Goal: Use online tool/utility: Utilize a website feature to perform a specific function

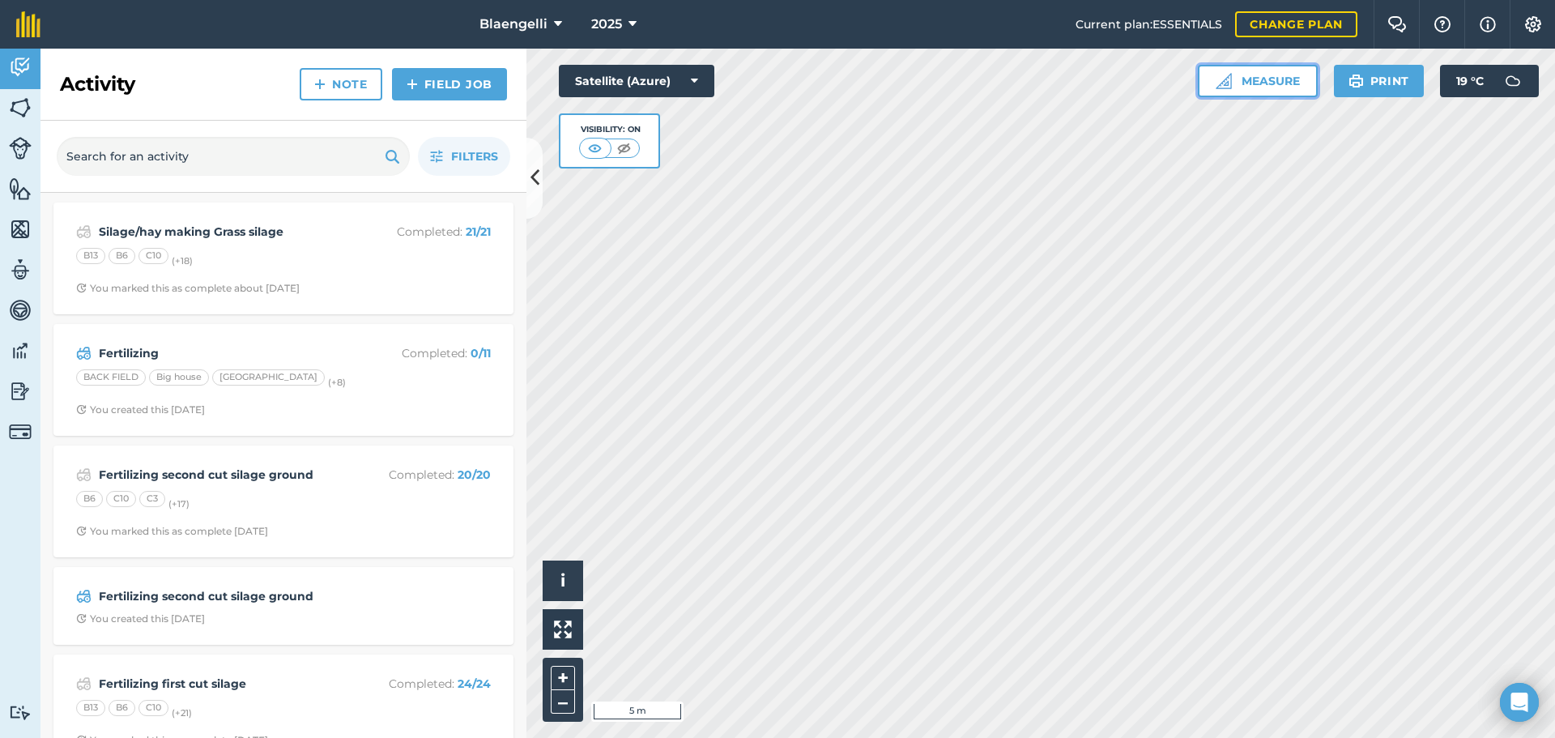
click at [1244, 79] on button "Measure" at bounding box center [1258, 81] width 120 height 32
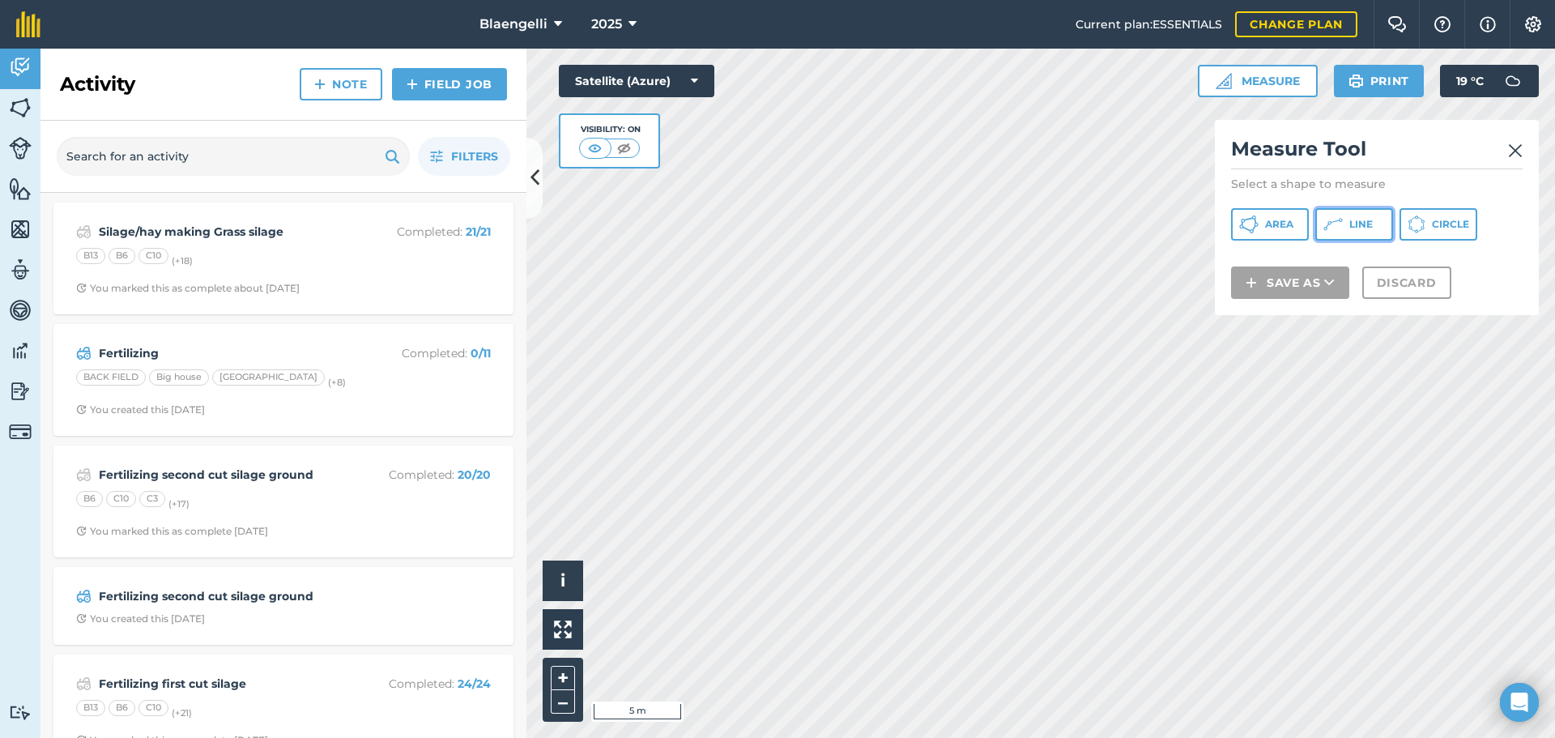
click at [1258, 227] on icon at bounding box center [1248, 224] width 19 height 19
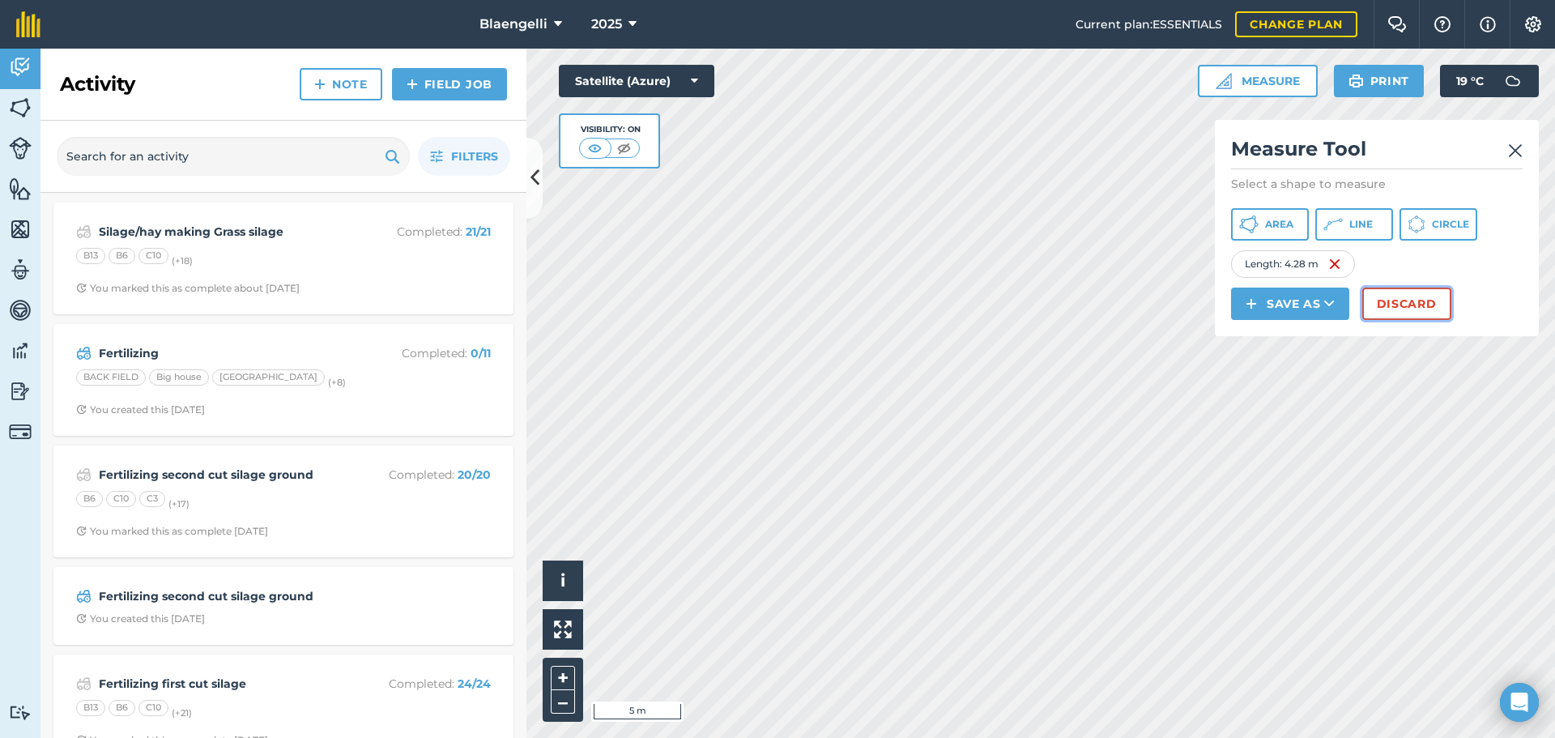
click at [1423, 302] on button "Discard" at bounding box center [1406, 303] width 89 height 32
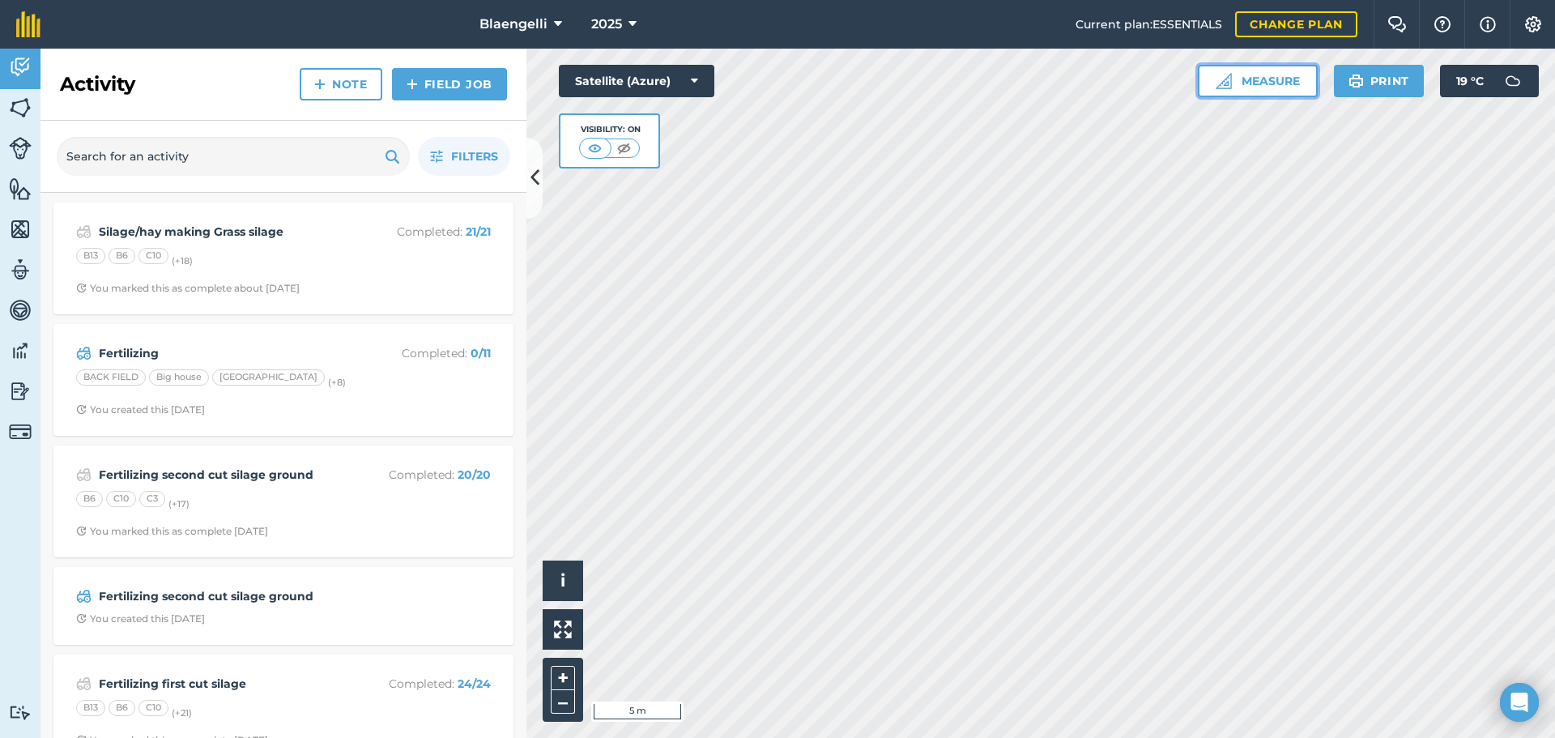
click at [1246, 74] on button "Measure" at bounding box center [1258, 81] width 120 height 32
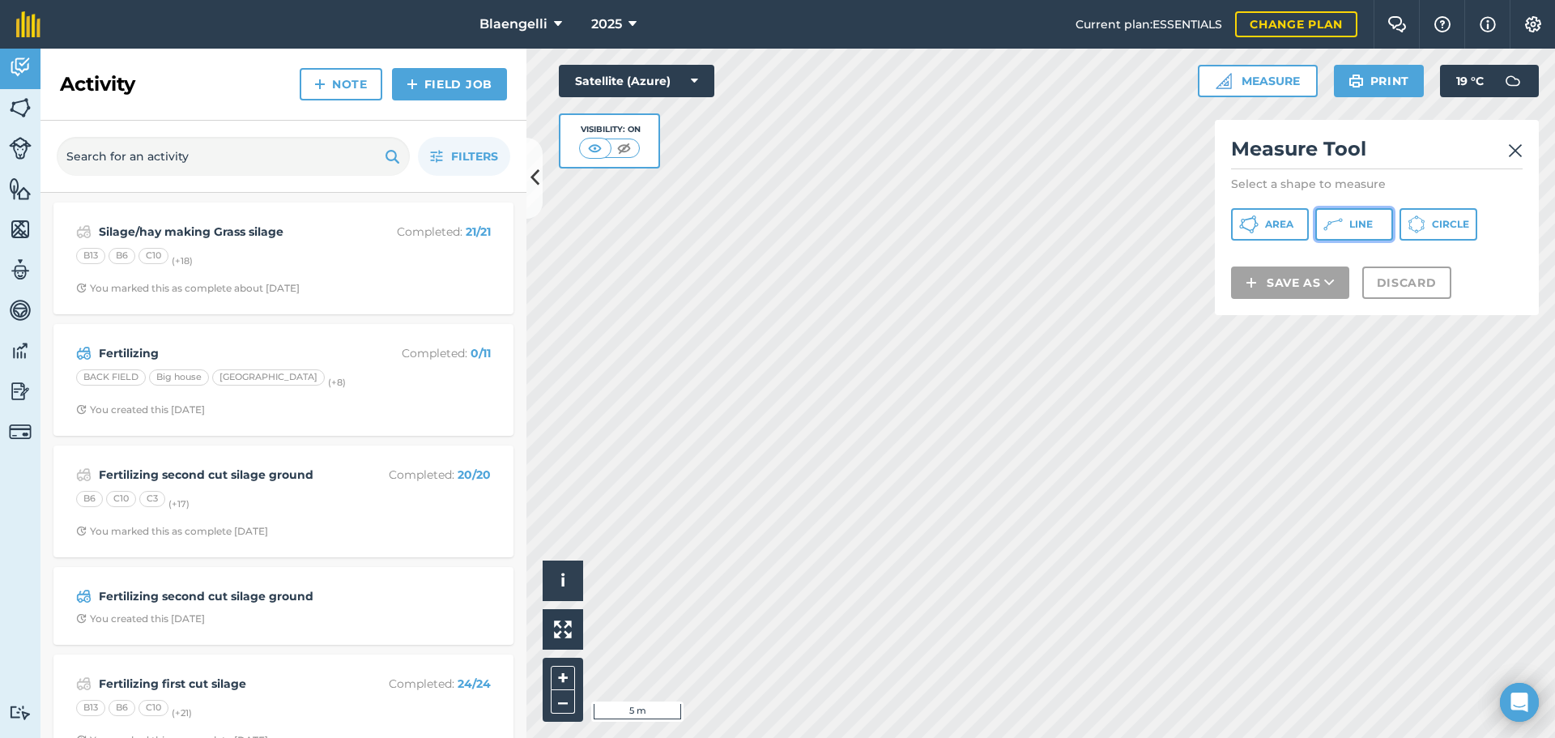
click at [1363, 232] on button "Line" at bounding box center [1354, 224] width 78 height 32
drag, startPoint x: 1524, startPoint y: 143, endPoint x: 1514, endPoint y: 154, distance: 14.3
click at [1521, 148] on div "Measure Tool Select a shape to measure Area Line Circle Save as Discard" at bounding box center [1377, 217] width 324 height 195
click at [1513, 154] on img at bounding box center [1515, 150] width 15 height 19
